Goal: Task Accomplishment & Management: Complete application form

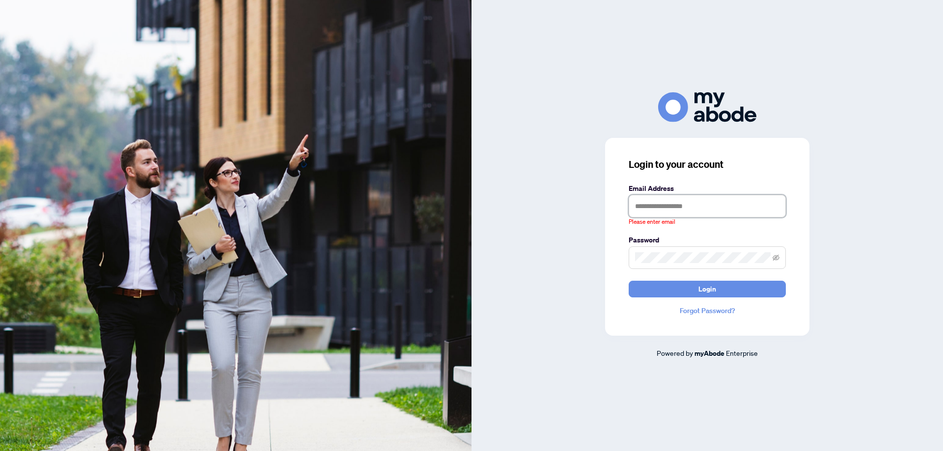
type input "**********"
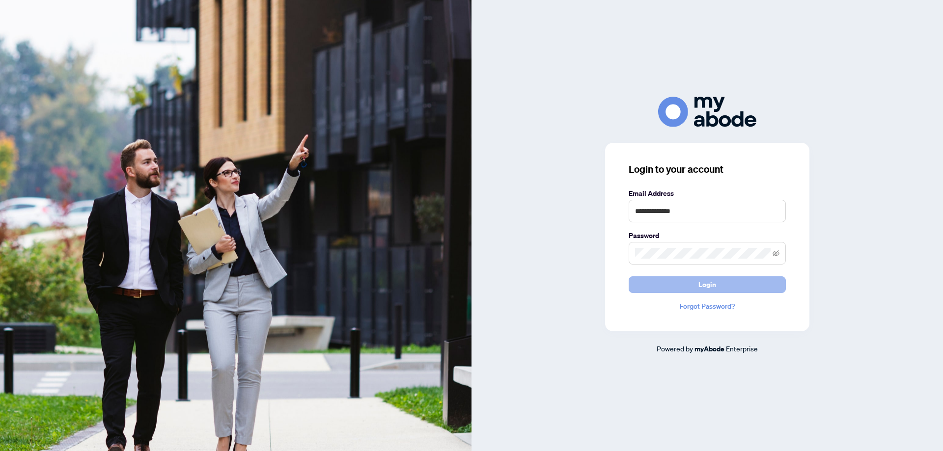
click at [662, 289] on button "Login" at bounding box center [706, 284] width 157 height 17
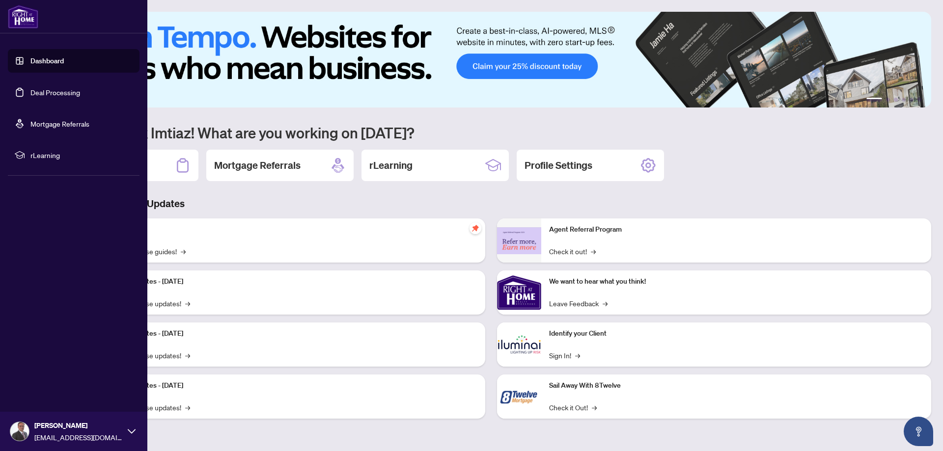
click at [33, 97] on link "Deal Processing" at bounding box center [55, 92] width 50 height 9
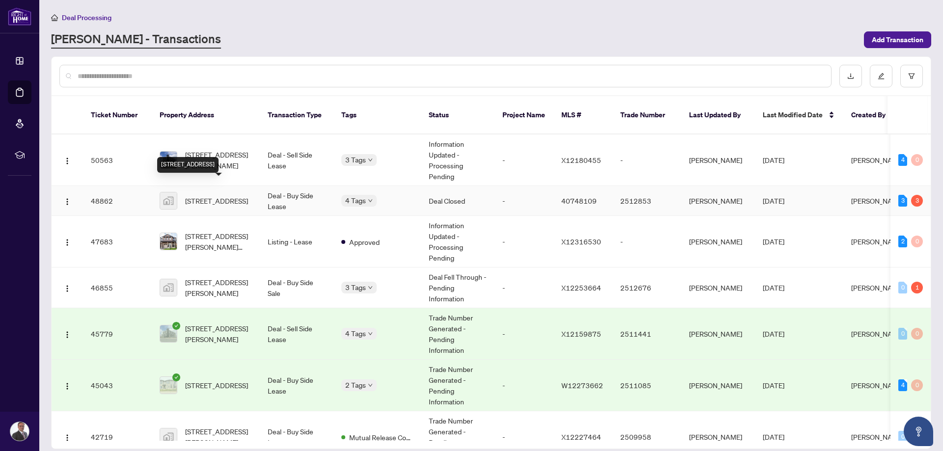
click at [218, 157] on div "[STREET_ADDRESS]" at bounding box center [187, 165] width 61 height 16
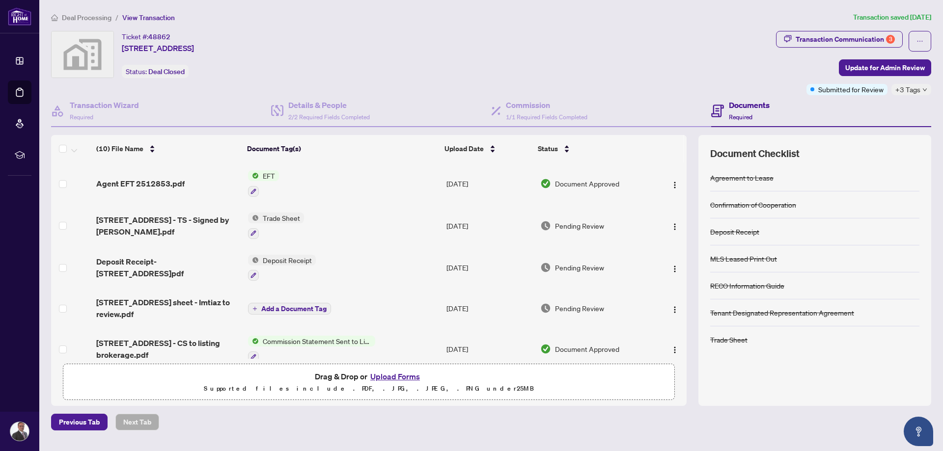
click at [380, 376] on button "Upload Forms" at bounding box center [394, 376] width 55 height 13
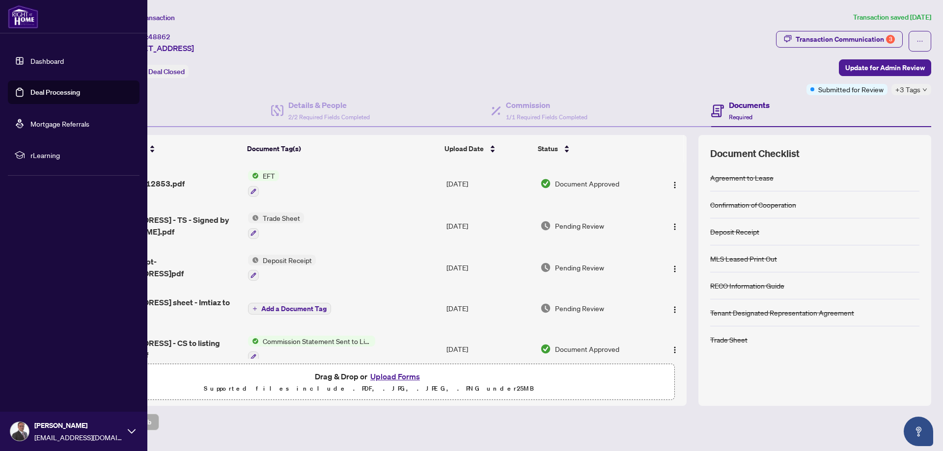
click at [37, 62] on link "Dashboard" at bounding box center [46, 60] width 33 height 9
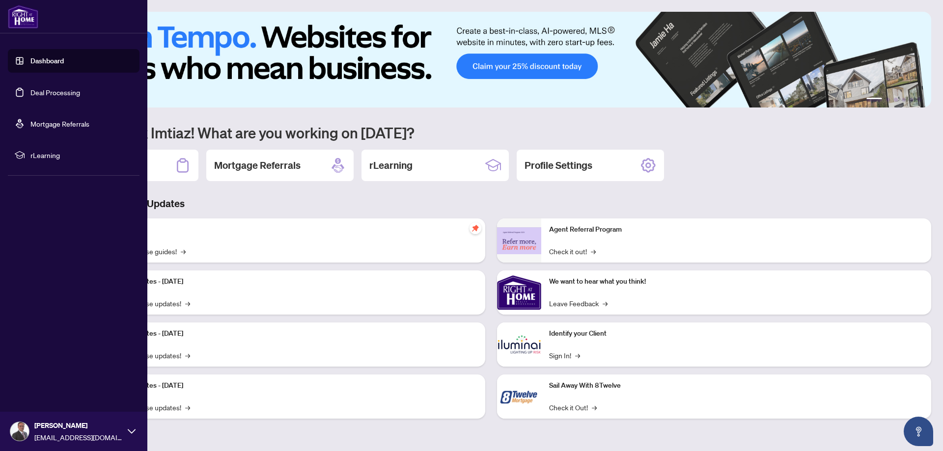
click at [30, 90] on link "Deal Processing" at bounding box center [55, 92] width 50 height 9
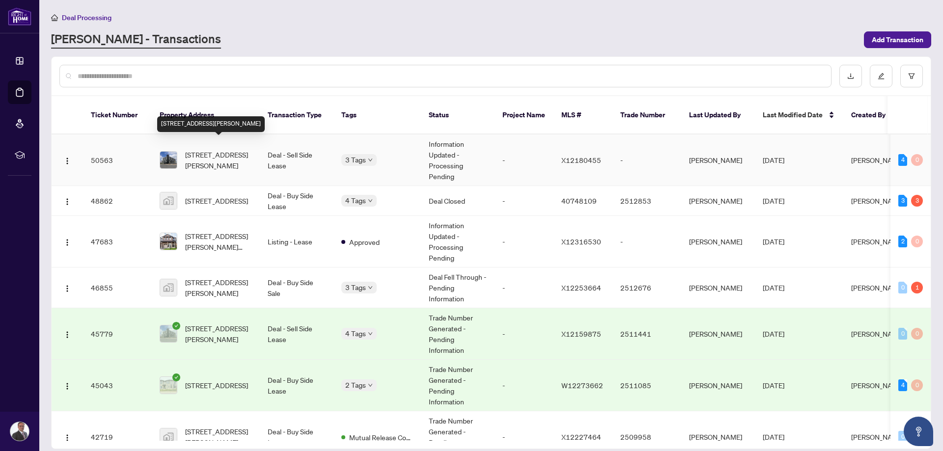
click at [199, 149] on span "[STREET_ADDRESS][PERSON_NAME]" at bounding box center [218, 160] width 67 height 22
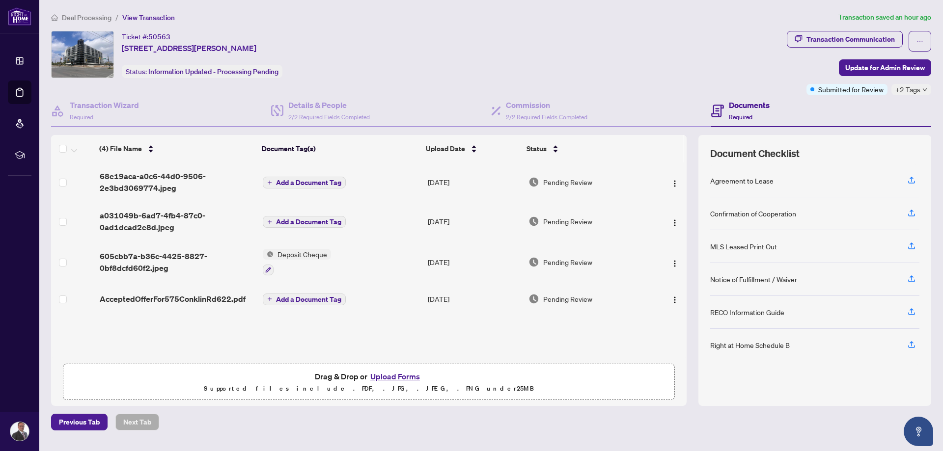
click at [384, 379] on button "Upload Forms" at bounding box center [394, 376] width 55 height 13
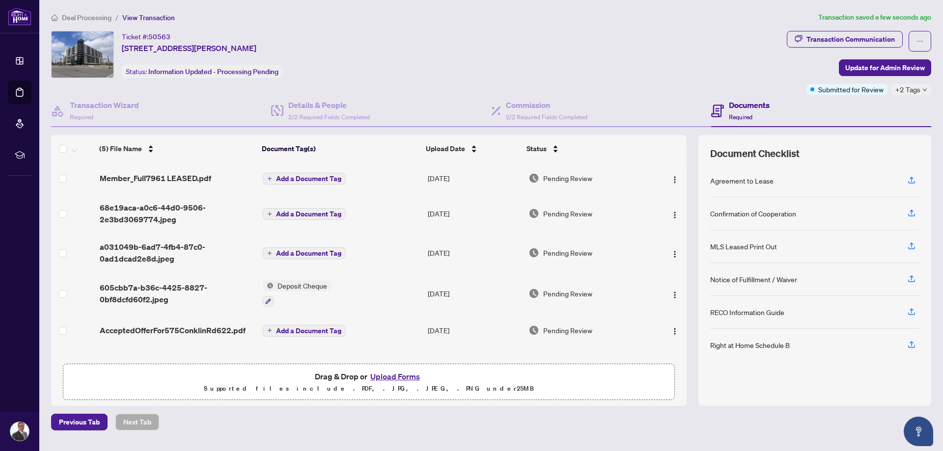
click at [305, 181] on span "Add a Document Tag" at bounding box center [308, 178] width 65 height 7
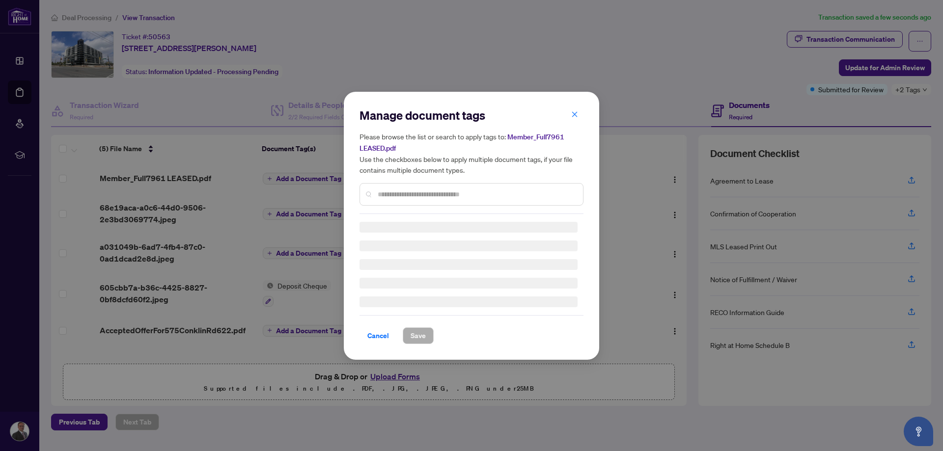
click at [392, 194] on div "Manage document tags Please browse the list or search to apply tags to: Member_…" at bounding box center [471, 161] width 224 height 107
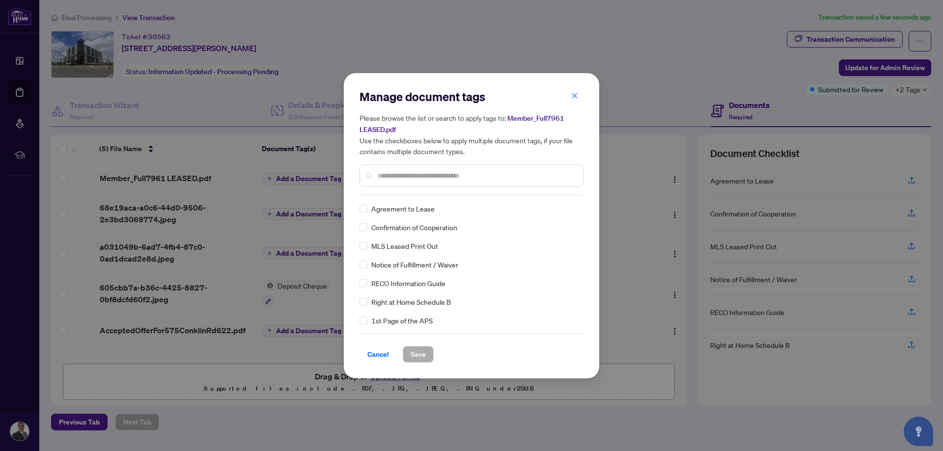
click at [409, 176] on input "text" at bounding box center [476, 175] width 197 height 11
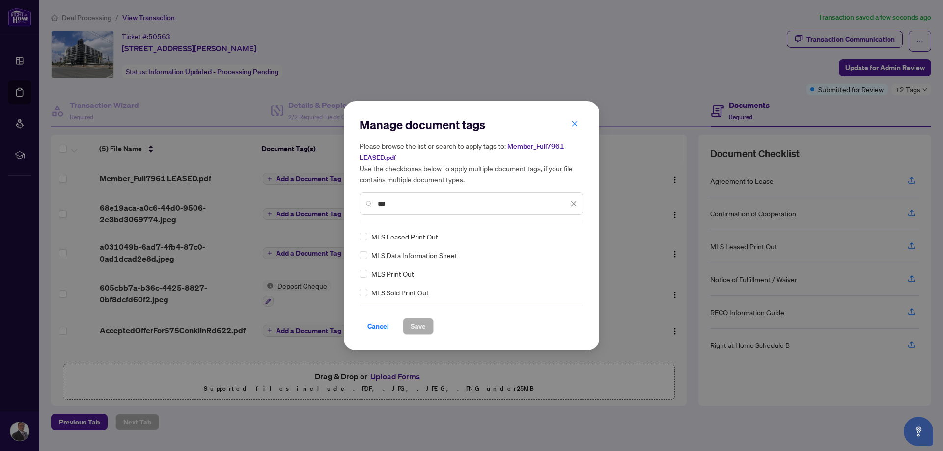
type input "***"
click at [390, 239] on span "MLS Leased Print Out" at bounding box center [404, 236] width 67 height 11
click at [418, 329] on span "Save" at bounding box center [417, 327] width 15 height 16
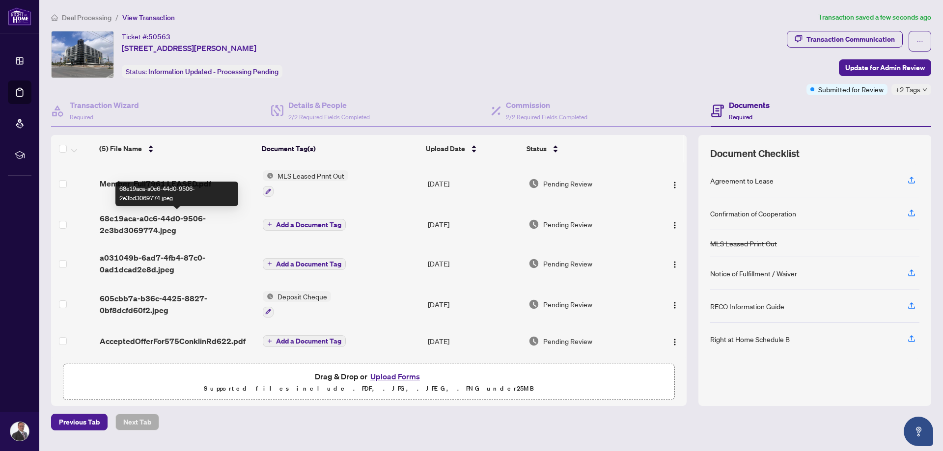
click at [180, 219] on span "68e19aca-a0c6-44d0-9506-2e3bd3069774.jpeg" at bounding box center [178, 225] width 156 height 24
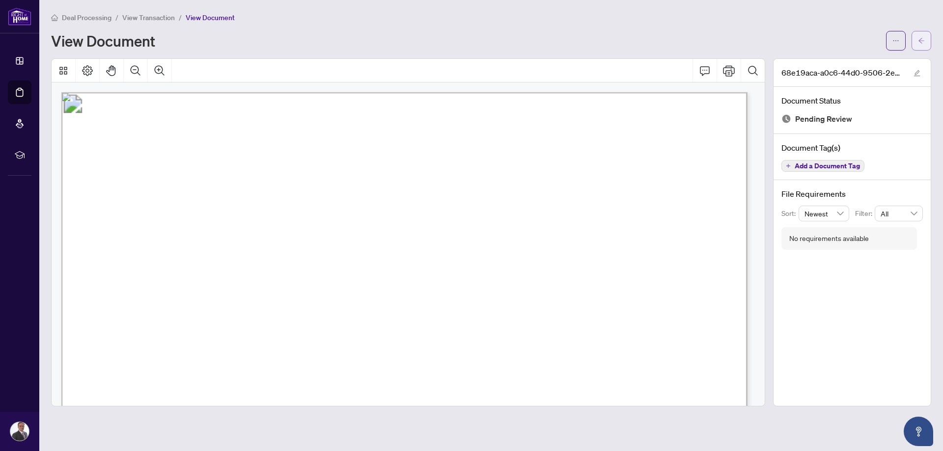
click at [922, 45] on span "button" at bounding box center [921, 41] width 7 height 16
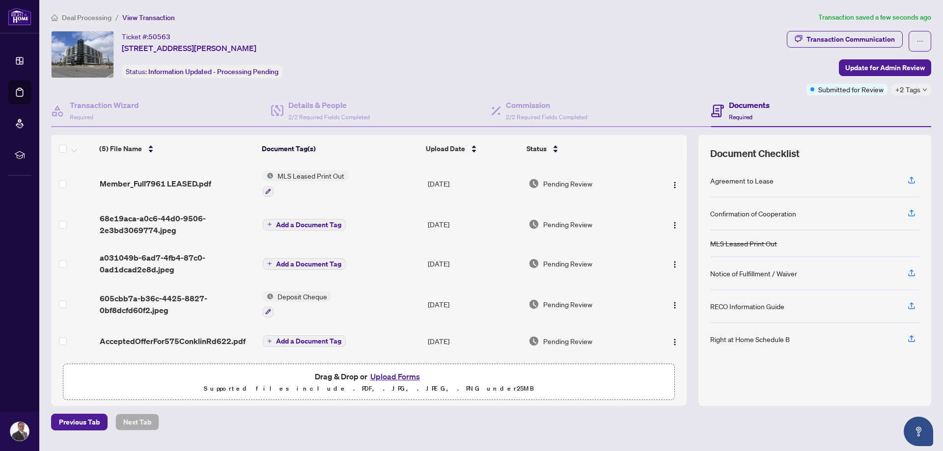
click at [314, 223] on span "Add a Document Tag" at bounding box center [308, 224] width 65 height 7
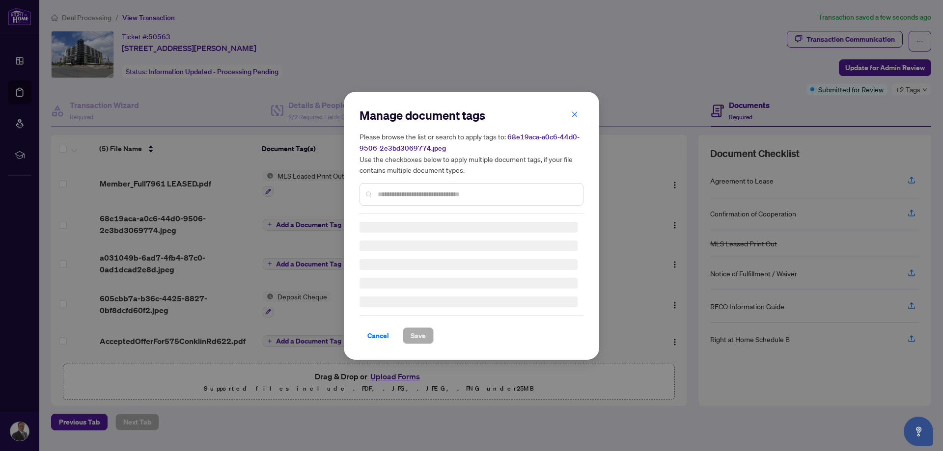
click at [407, 192] on input "text" at bounding box center [476, 194] width 197 height 11
type input "*"
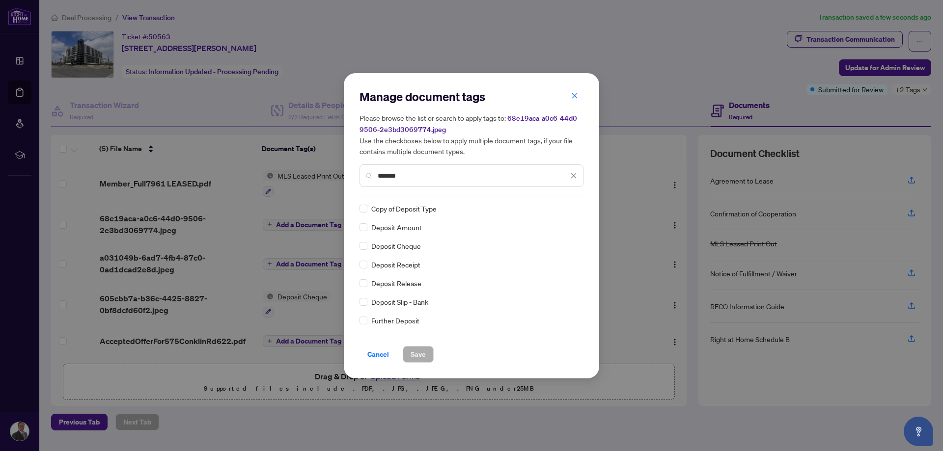
type input "*******"
click at [419, 356] on span "Save" at bounding box center [417, 355] width 15 height 16
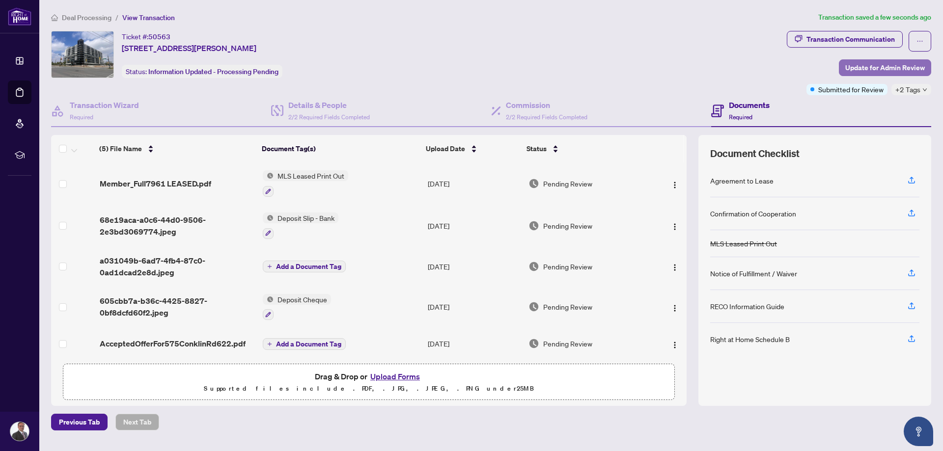
click at [888, 71] on span "Update for Admin Review" at bounding box center [885, 68] width 80 height 16
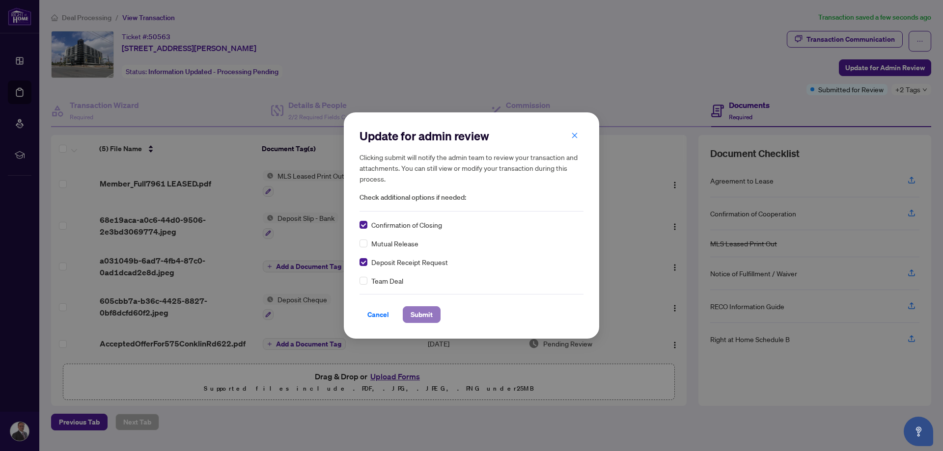
click at [426, 316] on span "Submit" at bounding box center [421, 315] width 22 height 16
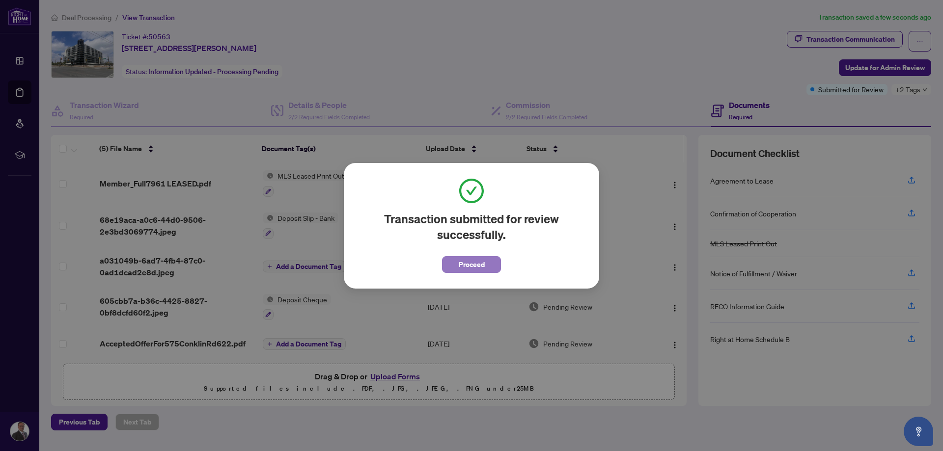
click at [460, 264] on span "Proceed" at bounding box center [472, 265] width 26 height 16
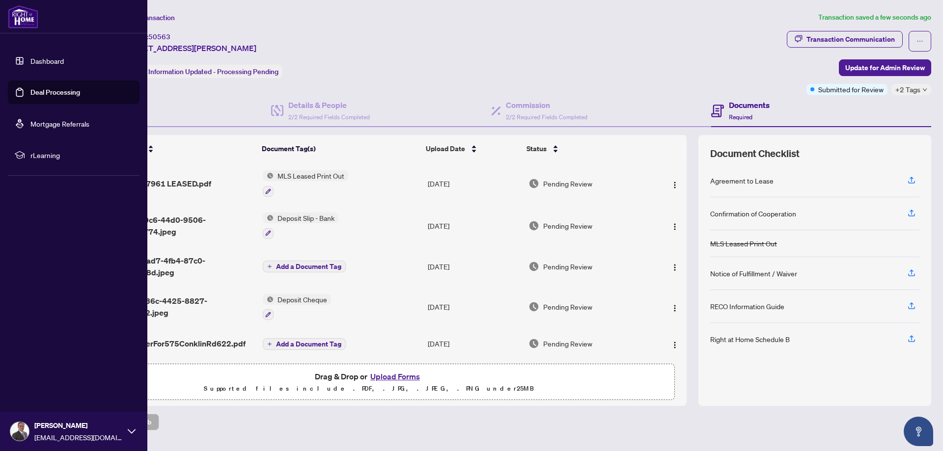
click at [30, 94] on link "Deal Processing" at bounding box center [55, 92] width 50 height 9
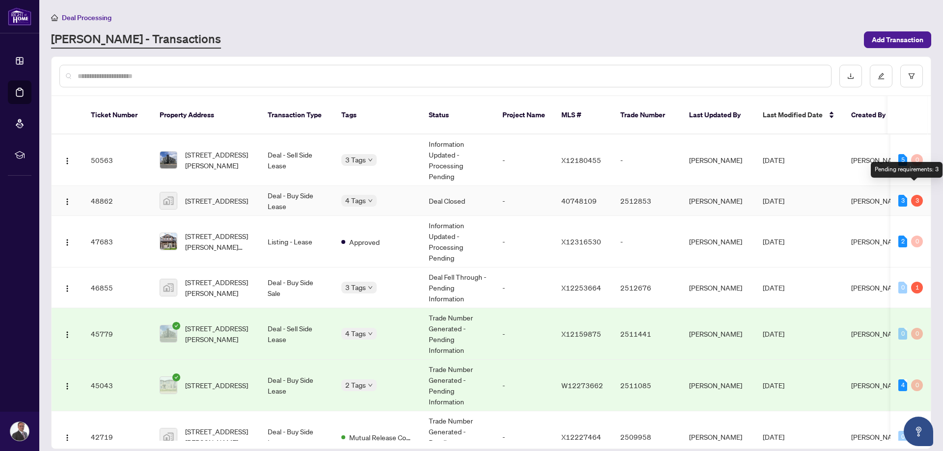
click at [916, 195] on div "3" at bounding box center [917, 201] width 12 height 12
click at [224, 195] on span "[STREET_ADDRESS]" at bounding box center [216, 200] width 63 height 11
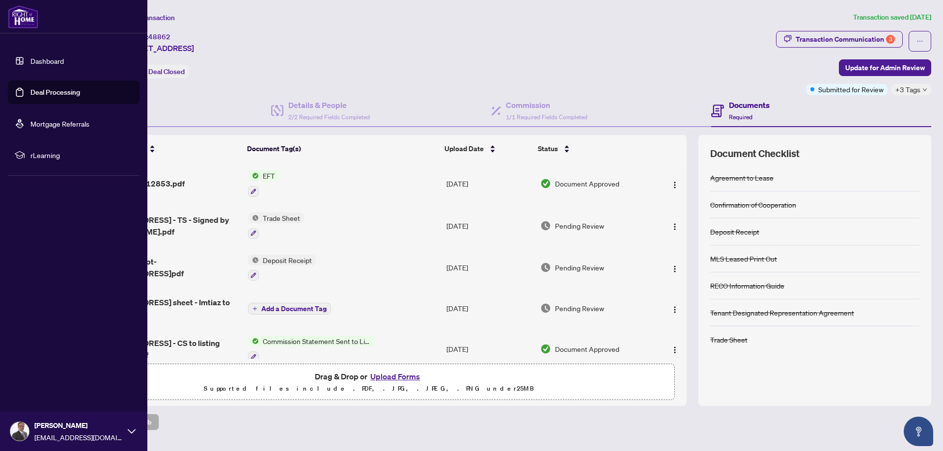
click at [30, 89] on link "Deal Processing" at bounding box center [55, 92] width 50 height 9
